Goal: Understand process/instructions: Learn about a topic

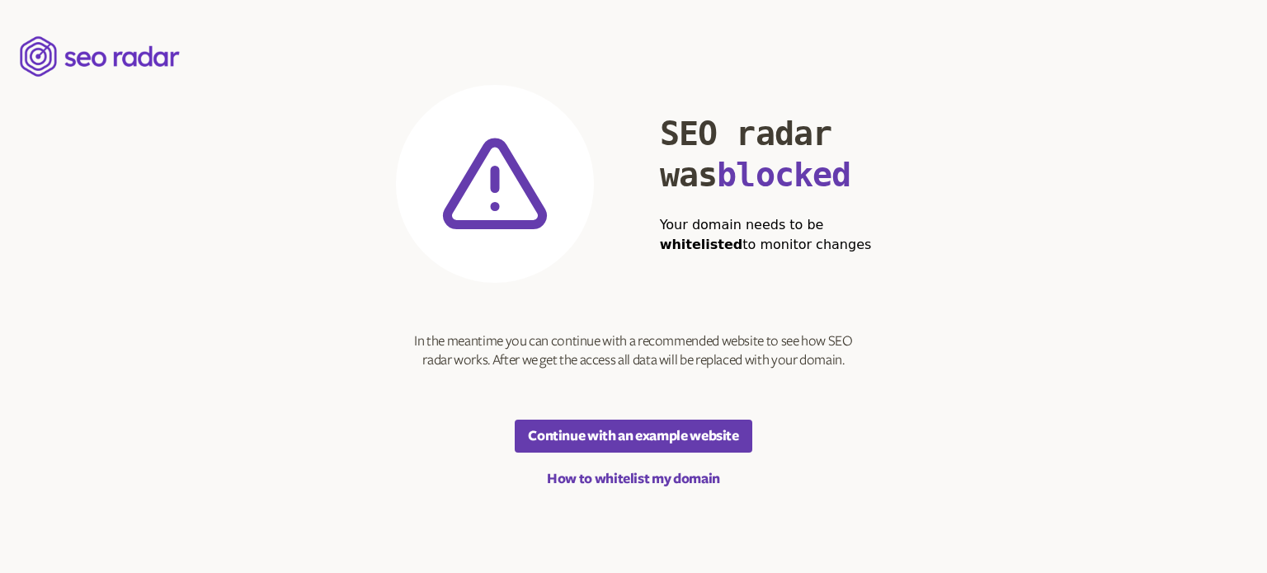
click at [863, 362] on section "SEO radar was blocked Your domain needs to be whitelisted to monitor changes In…" at bounding box center [634, 287] width 476 height 404
drag, startPoint x: 650, startPoint y: 133, endPoint x: 834, endPoint y: 180, distance: 190.6
click at [834, 180] on div "SEO radar was blocked Your domain needs to be whitelisted to monitor changes" at bounding box center [634, 184] width 476 height 198
click at [885, 317] on main "SEO radar was blocked Your domain needs to be whitelisted to monitor changes In…" at bounding box center [633, 286] width 1267 height 573
drag, startPoint x: 728, startPoint y: 228, endPoint x: 825, endPoint y: 243, distance: 98.6
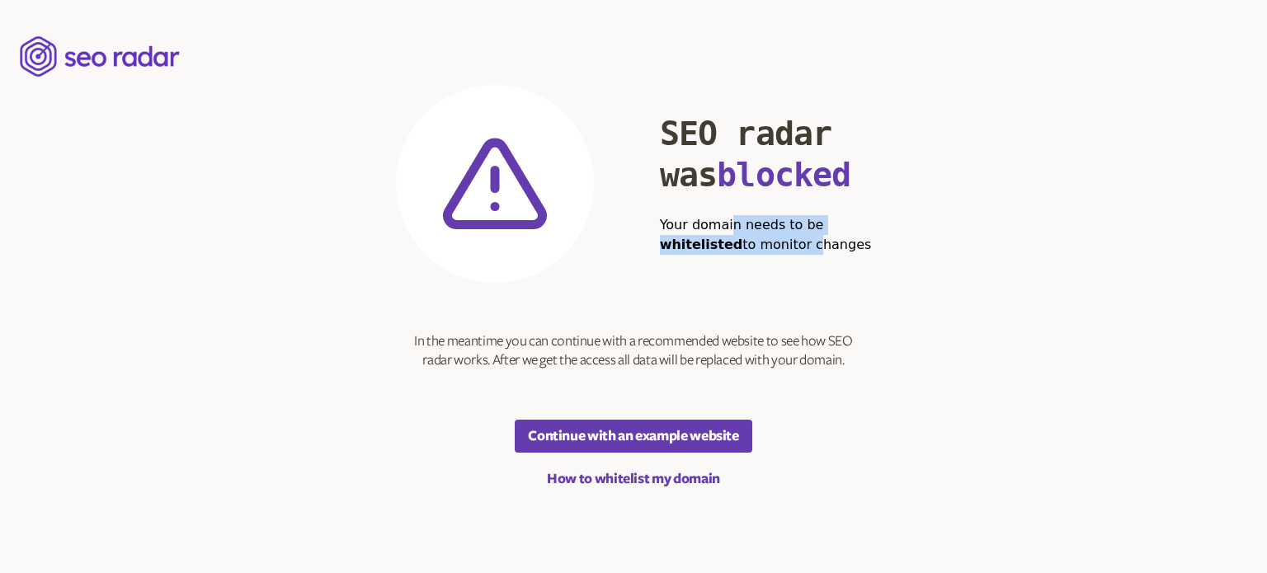
click at [825, 243] on h2 "Your domain needs to be whitelisted to monitor changes" at bounding box center [766, 235] width 212 height 40
click at [778, 280] on div "SEO radar was blocked Your domain needs to be whitelisted to monitor changes" at bounding box center [634, 184] width 476 height 198
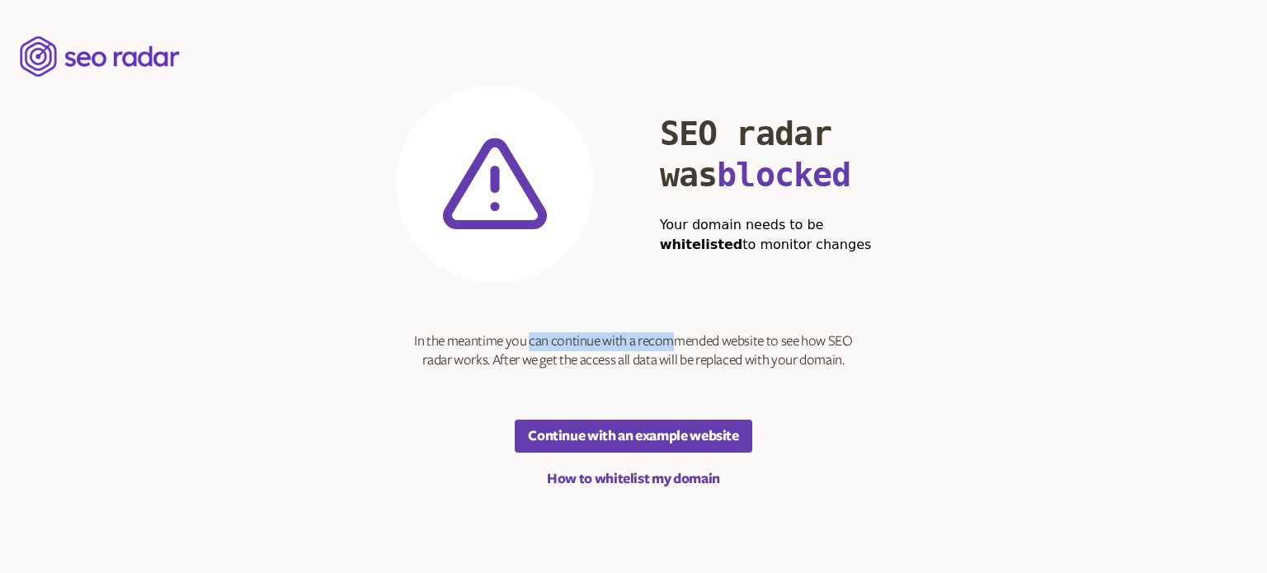
drag, startPoint x: 531, startPoint y: 337, endPoint x: 670, endPoint y: 317, distance: 139.9
click at [670, 317] on section "SEO radar was blocked Your domain needs to be whitelisted to monitor changes In…" at bounding box center [634, 287] width 476 height 404
drag, startPoint x: 722, startPoint y: 336, endPoint x: 834, endPoint y: 313, distance: 114.3
click at [834, 313] on section "SEO radar was blocked Your domain needs to be whitelisted to monitor changes In…" at bounding box center [634, 287] width 476 height 404
drag, startPoint x: 843, startPoint y: 355, endPoint x: 363, endPoint y: 339, distance: 480.2
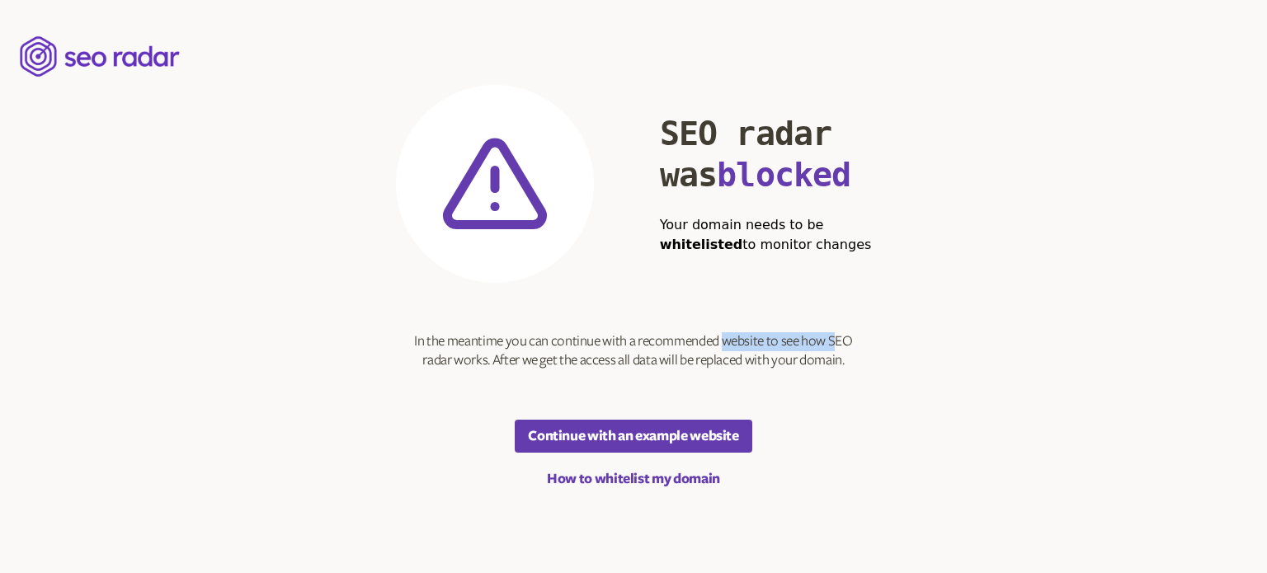
click at [363, 339] on main "SEO radar was blocked Your domain needs to be whitelisted to monitor changes In…" at bounding box center [633, 286] width 1267 height 573
drag, startPoint x: 659, startPoint y: 129, endPoint x: 884, endPoint y: 256, distance: 258.5
click at [884, 256] on main "SEO radar was blocked Your domain needs to be whitelisted to monitor changes In…" at bounding box center [633, 286] width 1267 height 573
drag, startPoint x: 411, startPoint y: 346, endPoint x: 854, endPoint y: 360, distance: 443.8
click at [854, 360] on section "SEO radar was blocked Your domain needs to be whitelisted to monitor changes In…" at bounding box center [634, 287] width 476 height 404
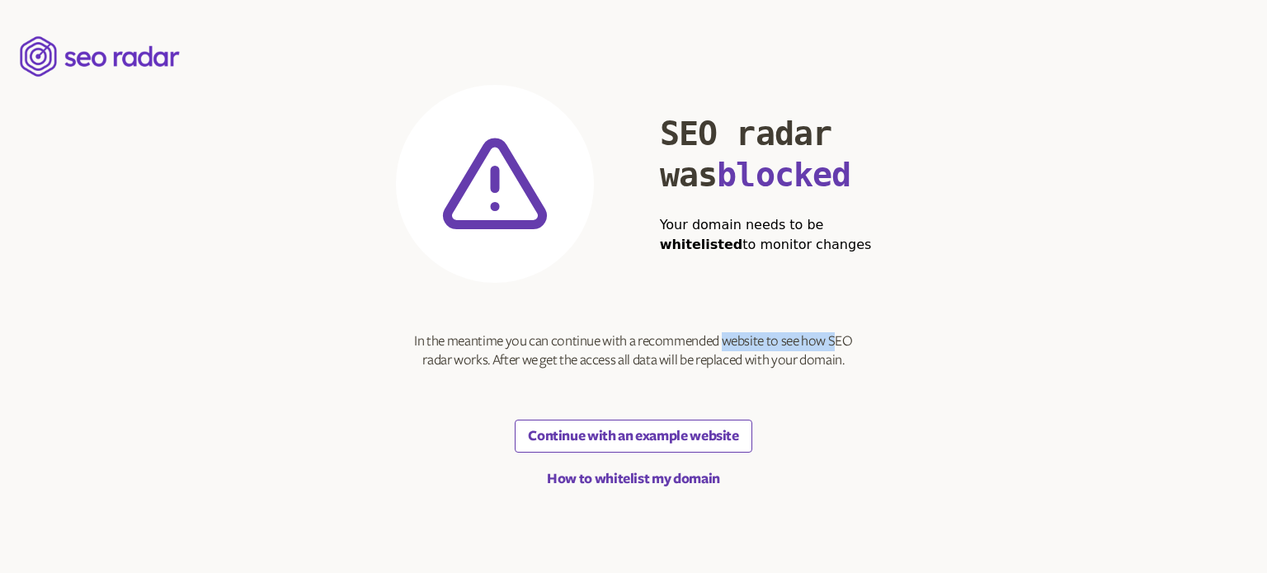
click at [616, 440] on button "Continue with an example website" at bounding box center [633, 436] width 237 height 33
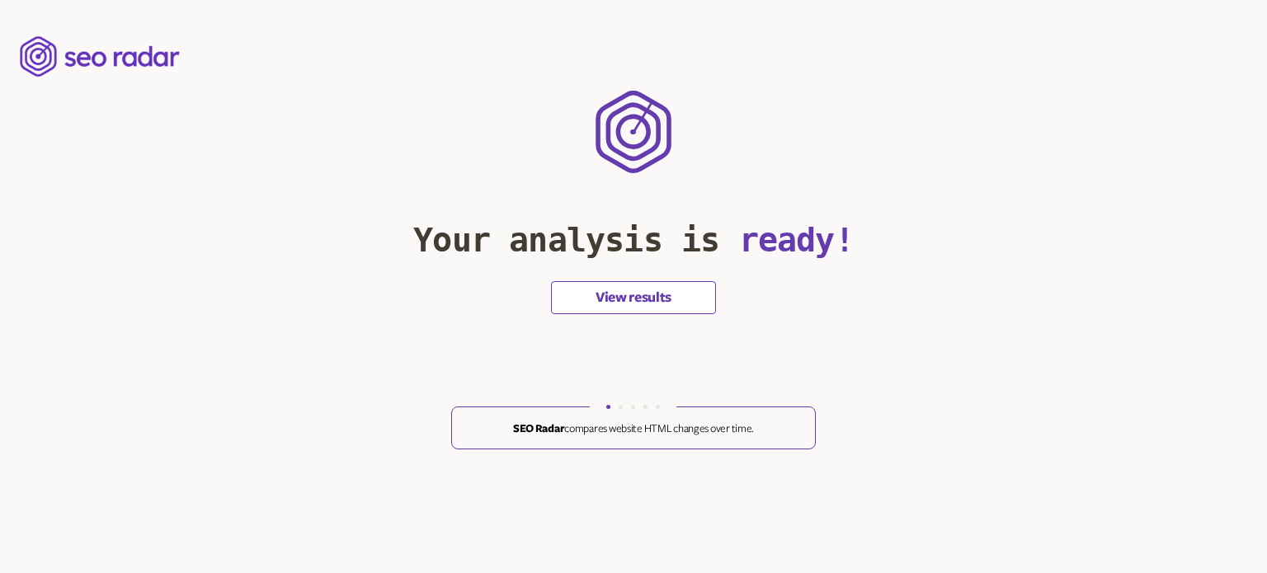
click at [623, 286] on button "View results" at bounding box center [633, 297] width 165 height 33
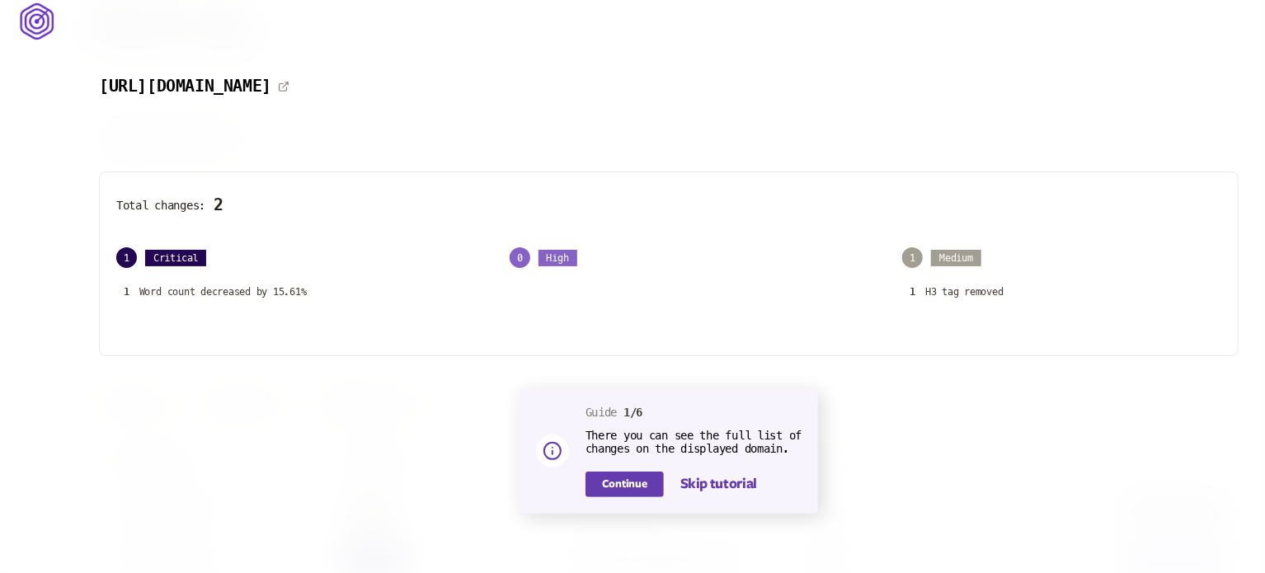
scroll to position [45, 0]
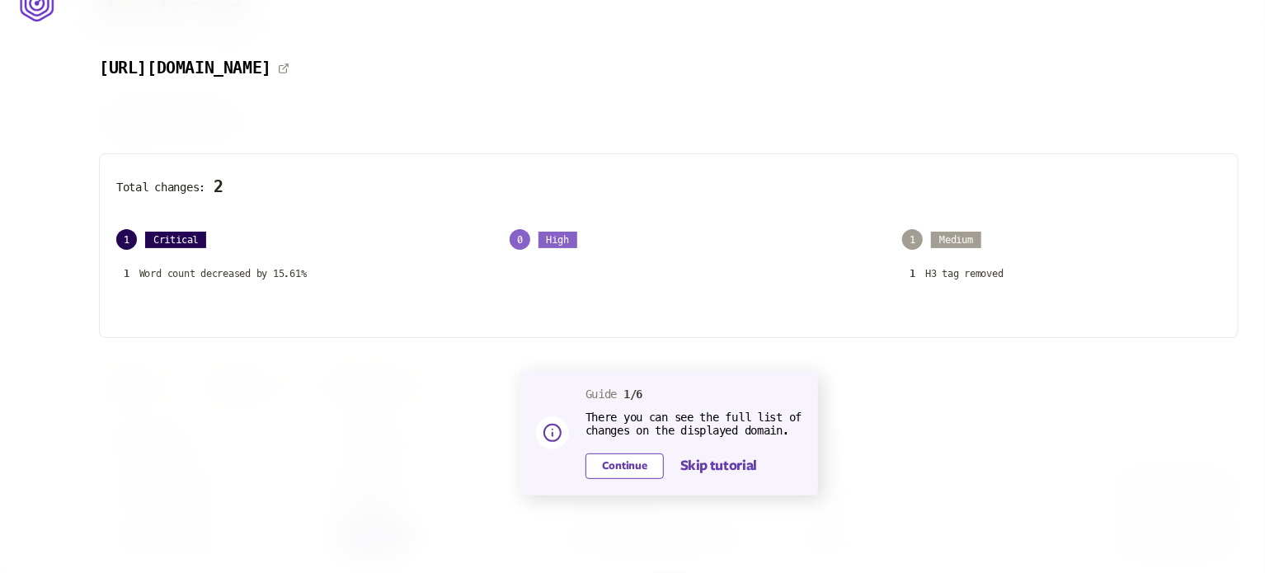
click at [608, 469] on button "Continue" at bounding box center [624, 467] width 78 height 26
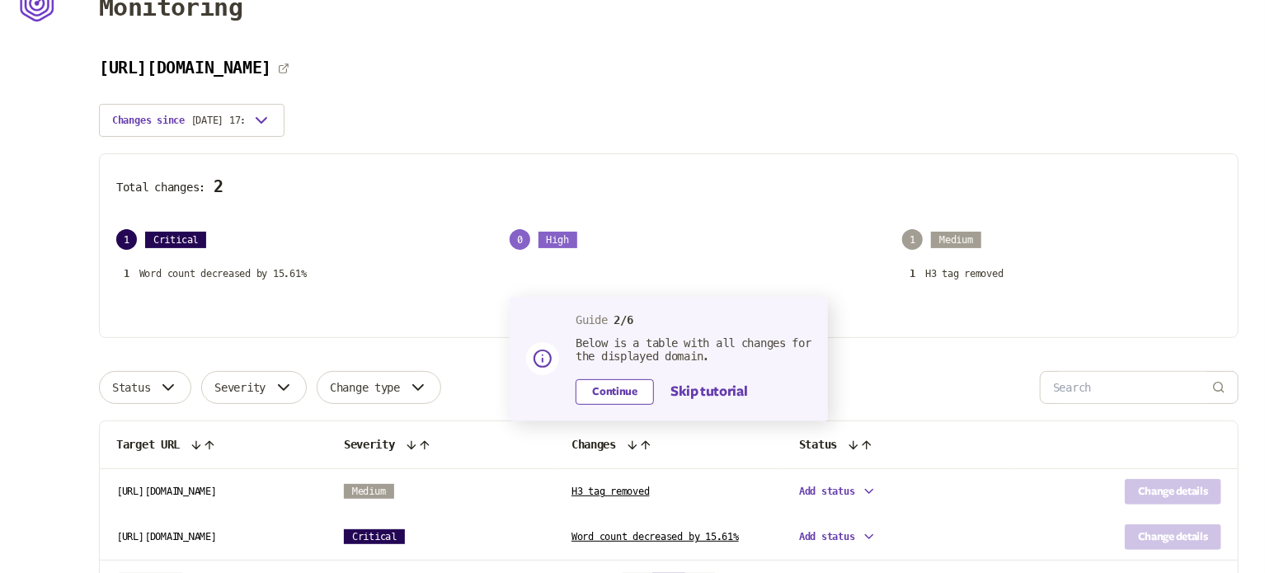
click at [614, 392] on button "Continue" at bounding box center [615, 392] width 78 height 26
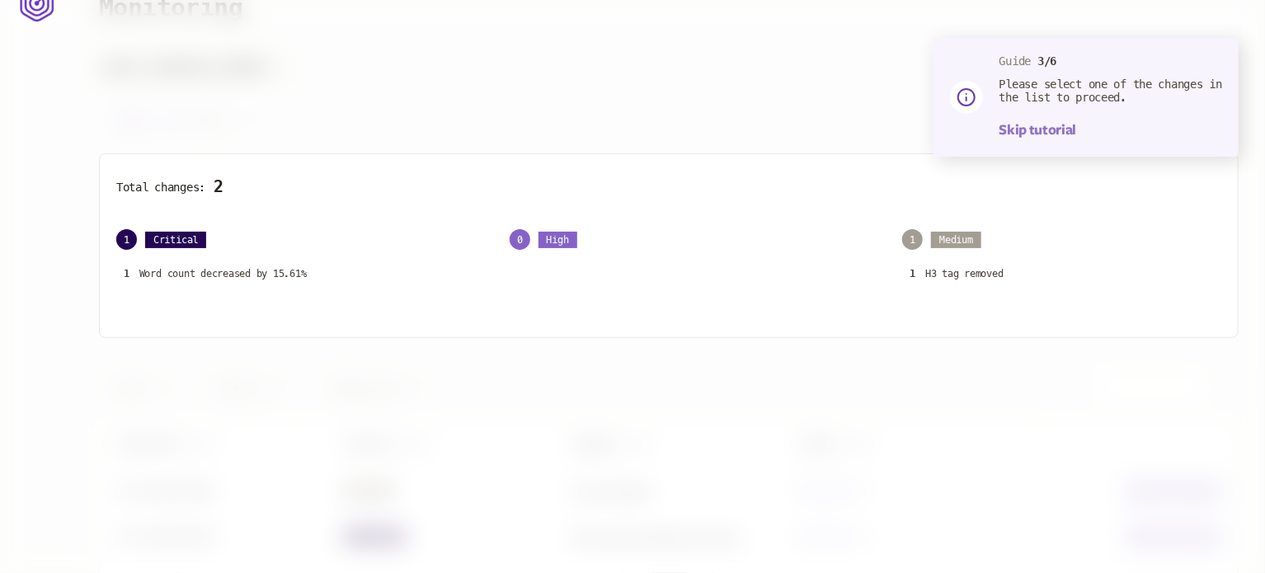
click at [1008, 128] on button "Skip tutorial" at bounding box center [1037, 130] width 77 height 20
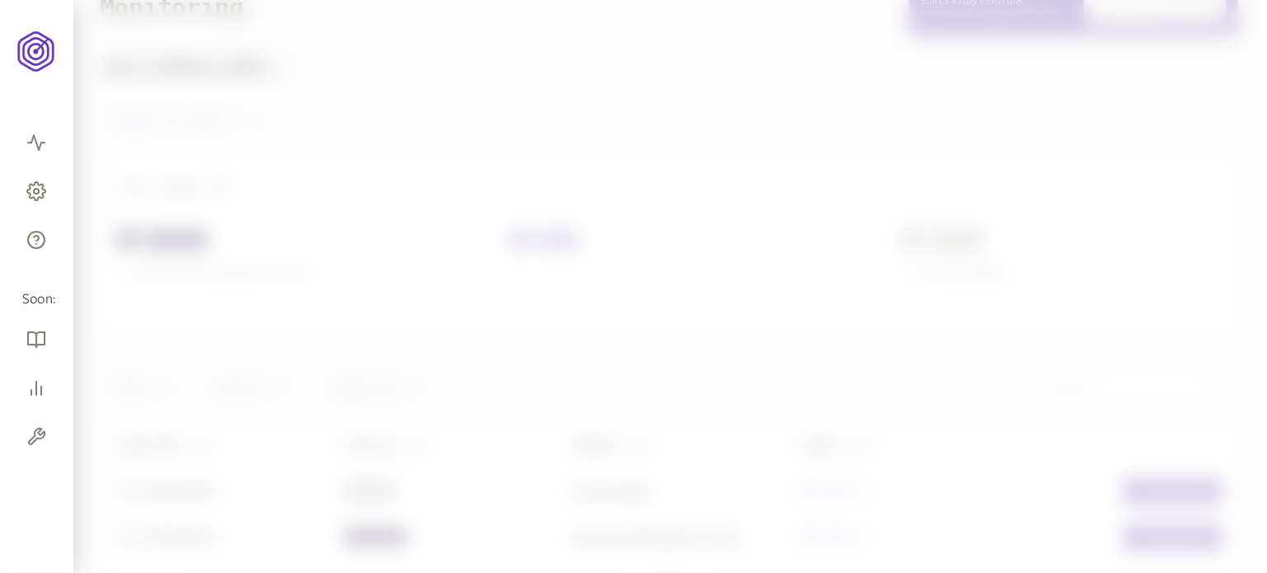
scroll to position [154, 0]
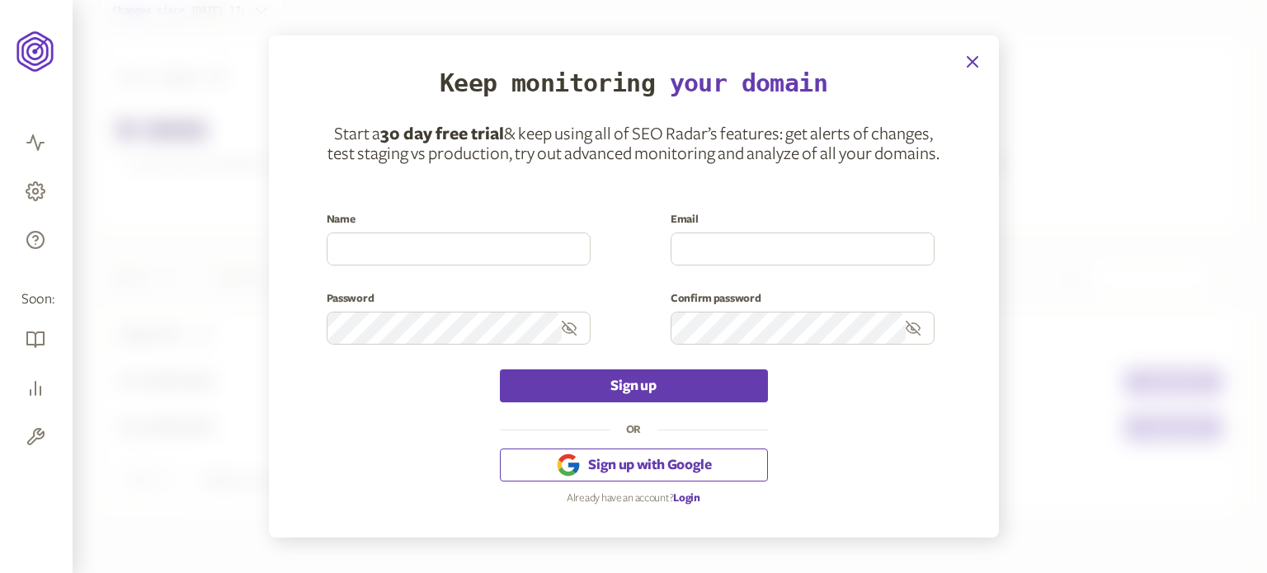
click at [964, 65] on icon "button" at bounding box center [972, 62] width 20 height 20
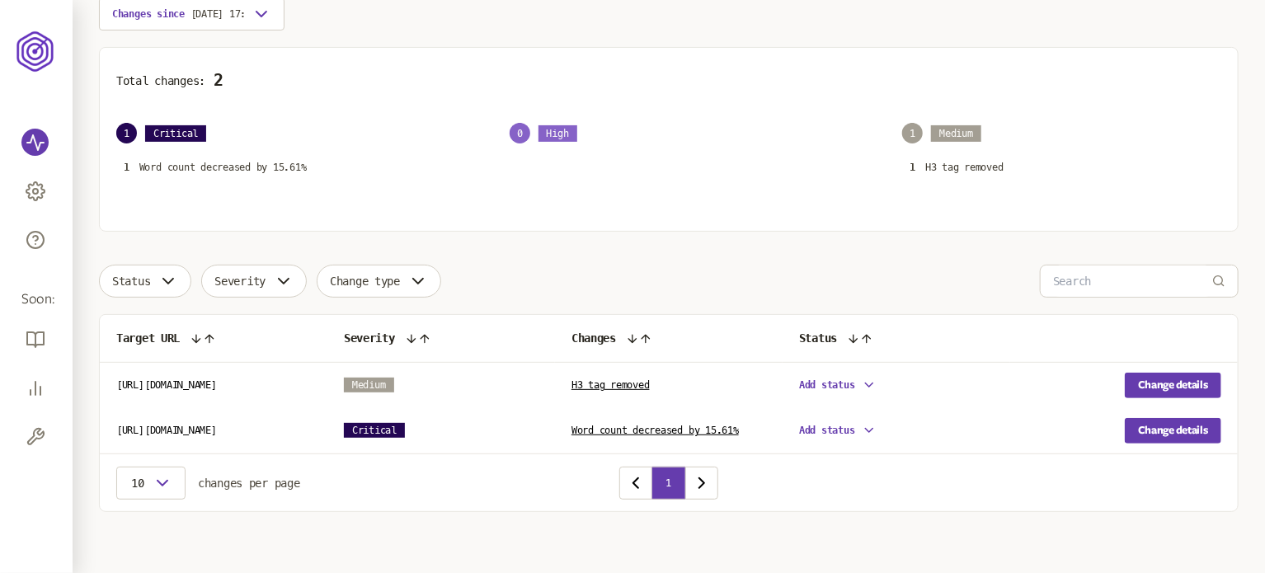
scroll to position [154, 0]
